Goal: Task Accomplishment & Management: Use online tool/utility

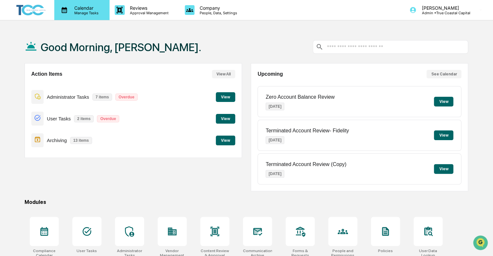
click at [87, 5] on p "Calendar" at bounding box center [85, 7] width 33 height 5
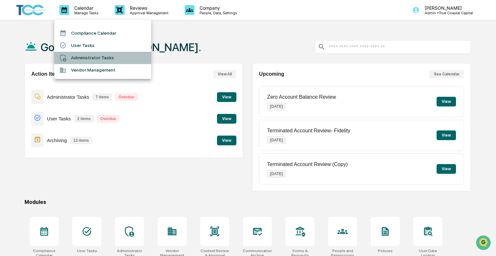
click at [89, 56] on li "Administrator Tasks" at bounding box center [102, 58] width 97 height 12
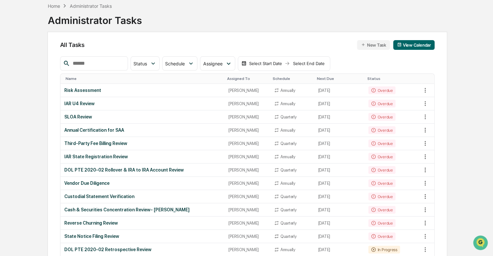
scroll to position [32, 0]
click at [222, 69] on div "Assignee" at bounding box center [217, 63] width 35 height 14
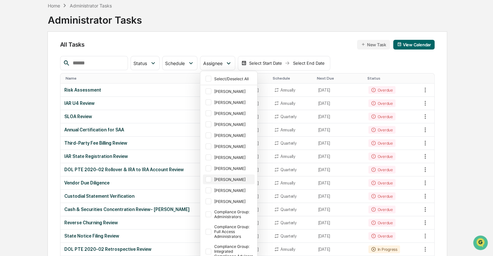
click at [233, 177] on div "[PERSON_NAME]" at bounding box center [233, 179] width 39 height 5
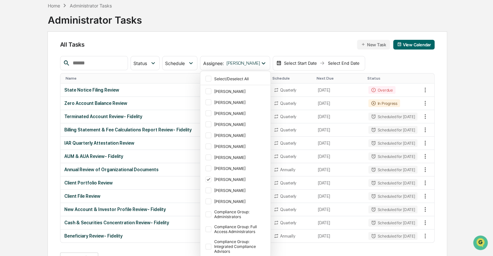
click at [233, 48] on div "All Tasks New Task View Calendar" at bounding box center [247, 45] width 375 height 10
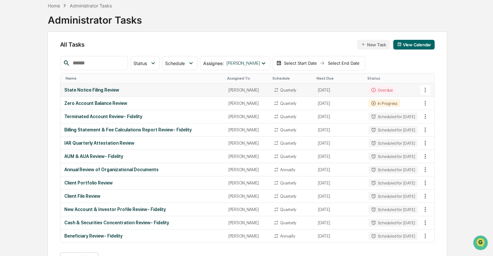
click at [188, 86] on td "State Notice Filing Review" at bounding box center [142, 89] width 164 height 13
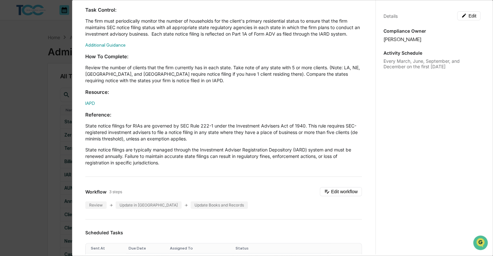
scroll to position [0, 0]
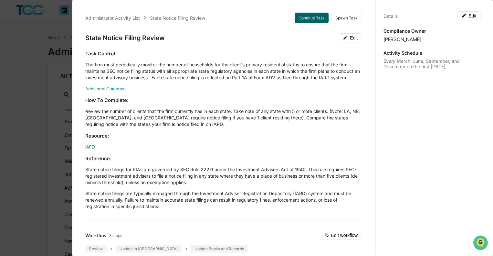
drag, startPoint x: 29, startPoint y: 101, endPoint x: 15, endPoint y: 86, distance: 21.0
click at [15, 86] on div "Administrator Activity List State Notice Filing Review Continue Task Spawn Task…" at bounding box center [246, 128] width 493 height 256
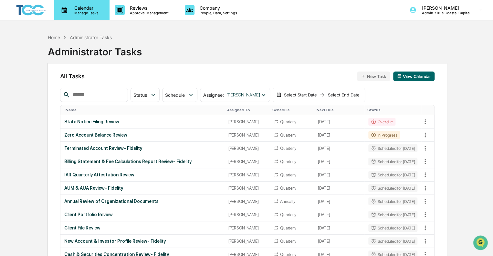
click at [62, 11] on icon at bounding box center [64, 10] width 5 height 6
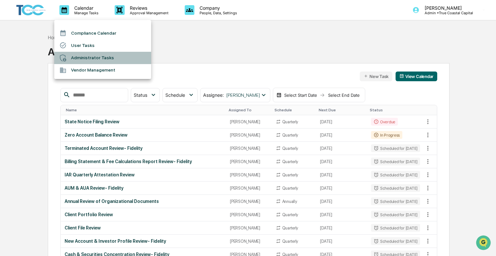
click at [94, 61] on li "Administrator Tasks" at bounding box center [102, 58] width 97 height 12
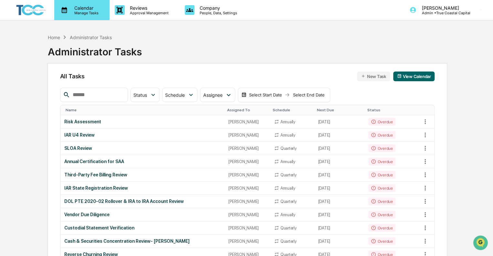
click at [83, 8] on p "Calendar" at bounding box center [85, 7] width 33 height 5
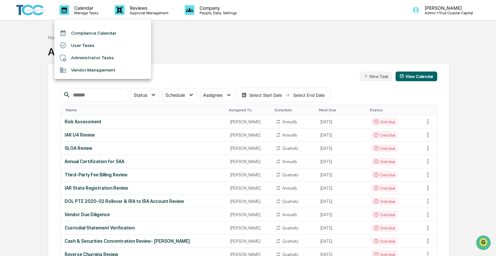
click at [27, 7] on div at bounding box center [248, 128] width 496 height 256
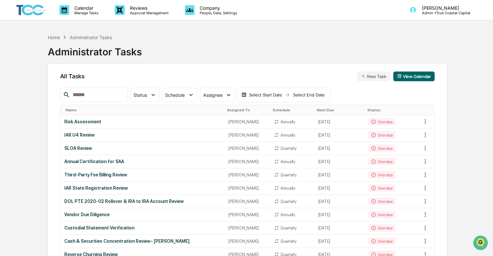
click at [27, 7] on img at bounding box center [31, 10] width 31 height 13
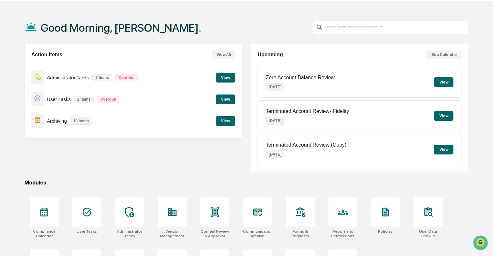
scroll to position [18, 0]
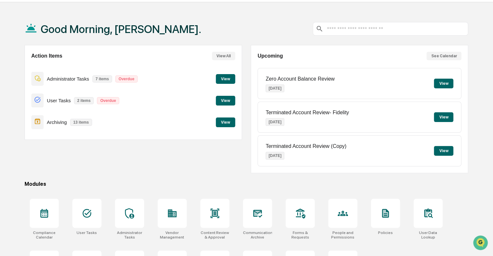
click at [448, 115] on button "View" at bounding box center [443, 117] width 19 height 10
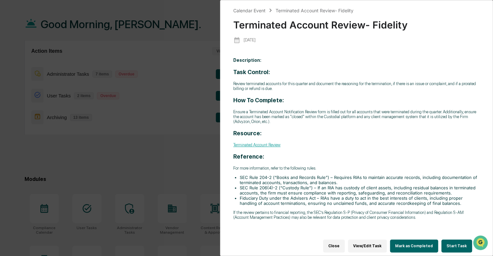
scroll to position [23, 0]
click at [169, 40] on div "Calendar Event Terminated Account Review- Fidelity Terminated Account Review- F…" at bounding box center [246, 128] width 493 height 256
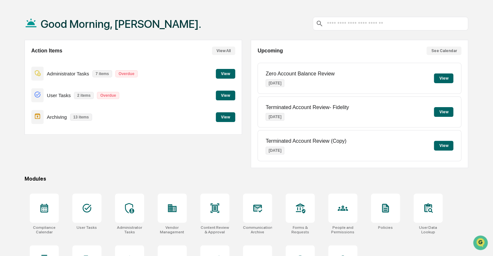
click at [219, 72] on button "View" at bounding box center [225, 74] width 19 height 10
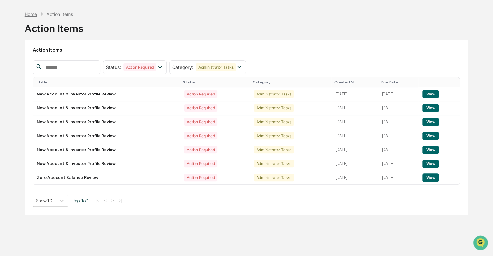
click at [31, 13] on div "Home" at bounding box center [31, 13] width 12 height 5
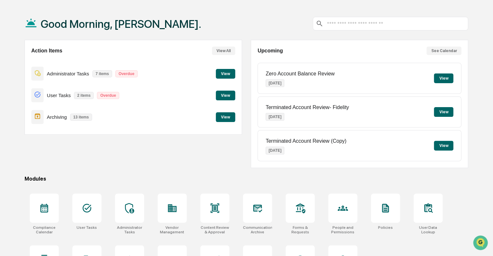
click at [218, 95] on button "View" at bounding box center [225, 95] width 19 height 10
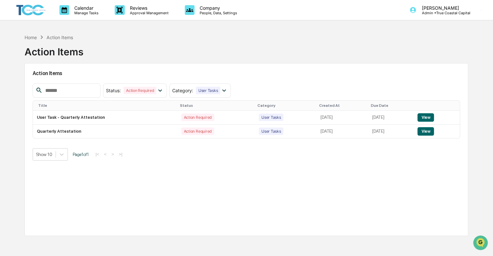
click at [34, 11] on img at bounding box center [31, 10] width 31 height 13
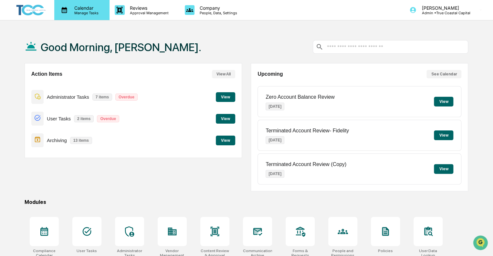
click at [83, 12] on p "Manage Tasks" at bounding box center [85, 13] width 33 height 5
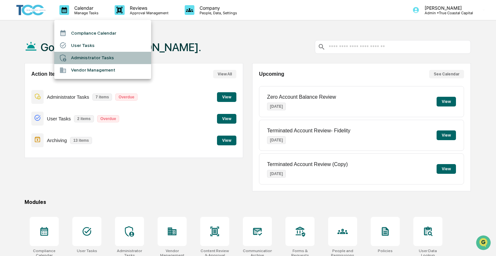
click at [98, 60] on li "Administrator Tasks" at bounding box center [102, 58] width 97 height 12
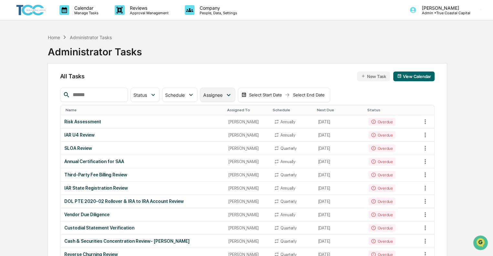
click at [222, 95] on span "Assignee" at bounding box center [212, 94] width 19 height 5
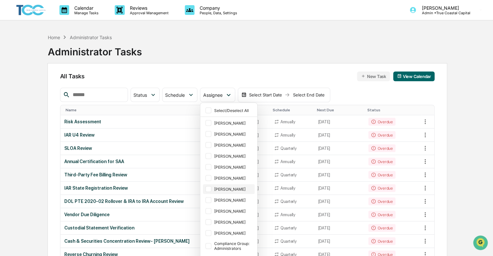
click at [211, 187] on div at bounding box center [209, 189] width 6 height 6
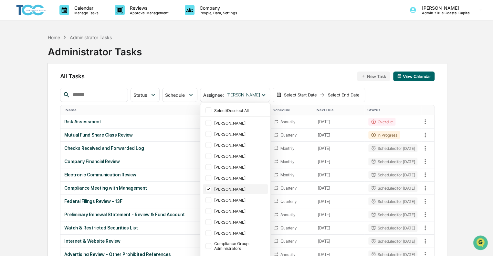
click at [212, 187] on icon at bounding box center [208, 188] width 7 height 5
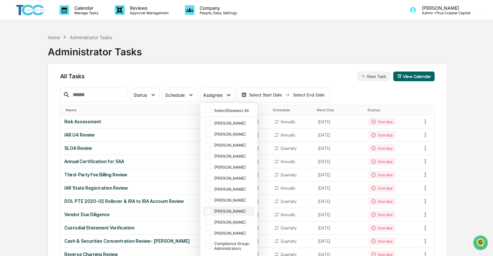
click at [211, 208] on div at bounding box center [209, 211] width 6 height 6
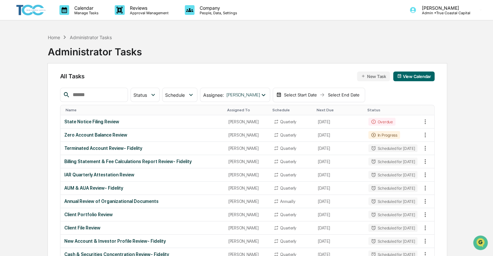
click at [464, 128] on div "Home Administrator Tasks Administrator Tasks All Tasks New Task View Calendar S…" at bounding box center [247, 168] width 444 height 274
click at [255, 122] on div "[PERSON_NAME]" at bounding box center [248, 121] width 38 height 5
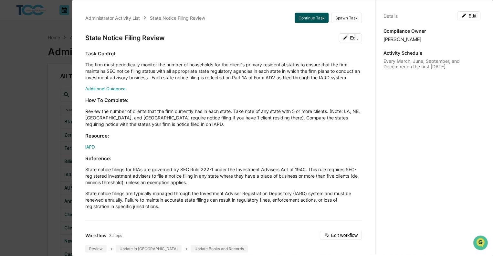
click at [304, 21] on button "Continue Task" at bounding box center [312, 18] width 34 height 10
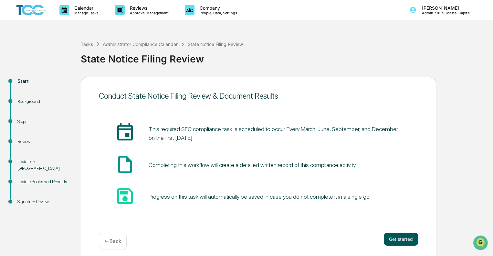
click at [402, 236] on button "Get started" at bounding box center [401, 238] width 34 height 13
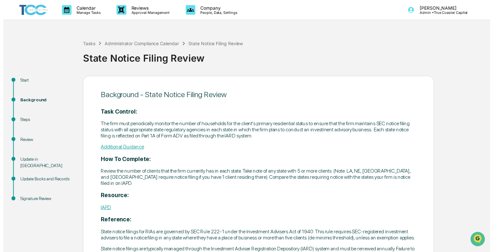
scroll to position [45, 0]
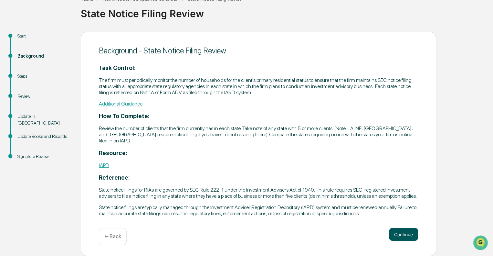
click at [395, 234] on button "Continue" at bounding box center [403, 234] width 29 height 13
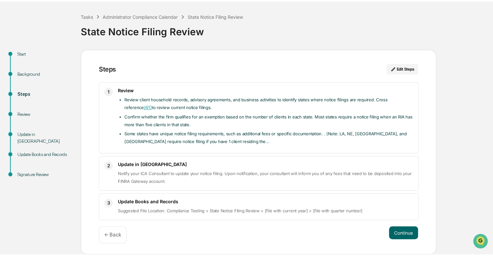
scroll to position [25, 0]
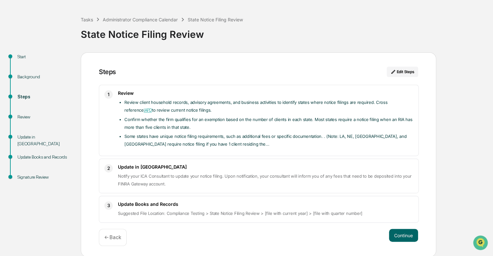
click at [395, 234] on button "Continue" at bounding box center [403, 235] width 29 height 13
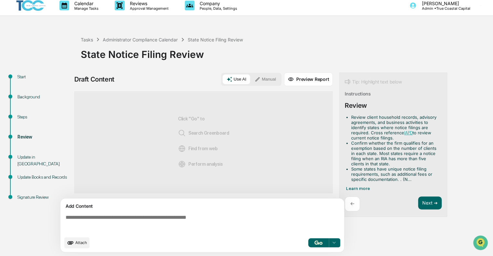
click at [266, 77] on button "Manual" at bounding box center [265, 79] width 29 height 10
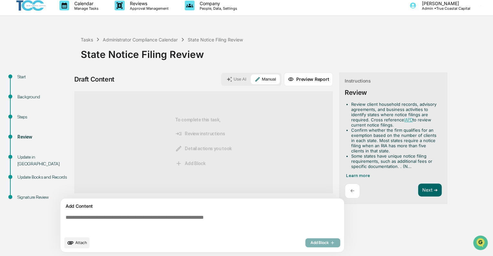
click at [20, 76] on div "Start" at bounding box center [43, 76] width 53 height 7
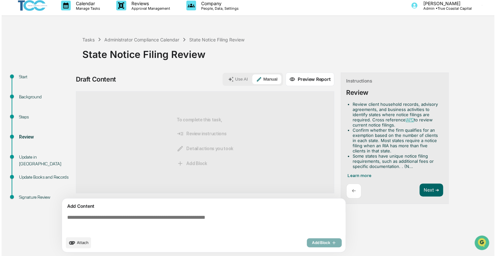
scroll to position [4, 0]
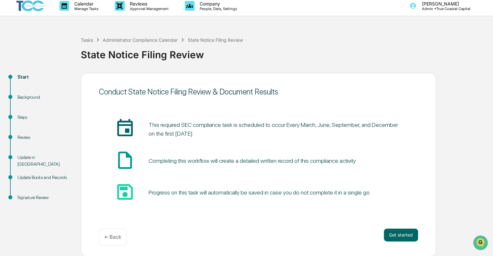
click at [23, 97] on div "Background" at bounding box center [43, 97] width 53 height 7
click at [29, 97] on div "Background" at bounding box center [43, 97] width 53 height 7
click at [109, 239] on div "← Back" at bounding box center [113, 236] width 28 height 17
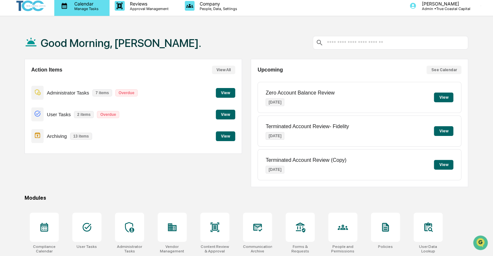
click at [78, 3] on p "Calendar" at bounding box center [85, 3] width 33 height 5
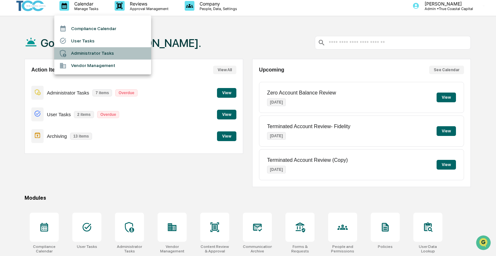
click at [95, 55] on li "Administrator Tasks" at bounding box center [102, 53] width 97 height 12
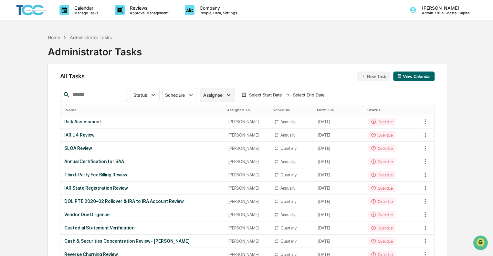
click at [221, 100] on div "Assignee" at bounding box center [217, 95] width 35 height 14
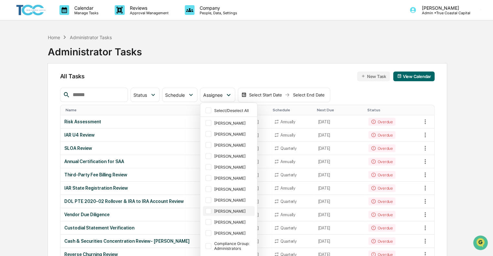
click at [226, 206] on div "[PERSON_NAME]" at bounding box center [229, 211] width 52 height 10
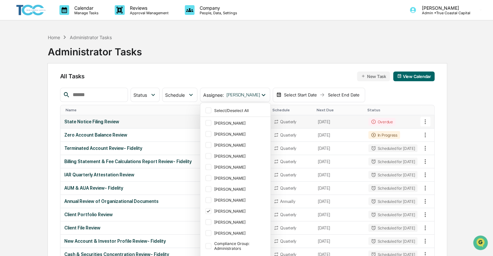
click at [168, 116] on td "State Notice Filing Review" at bounding box center [142, 121] width 164 height 13
